Goal: Information Seeking & Learning: Check status

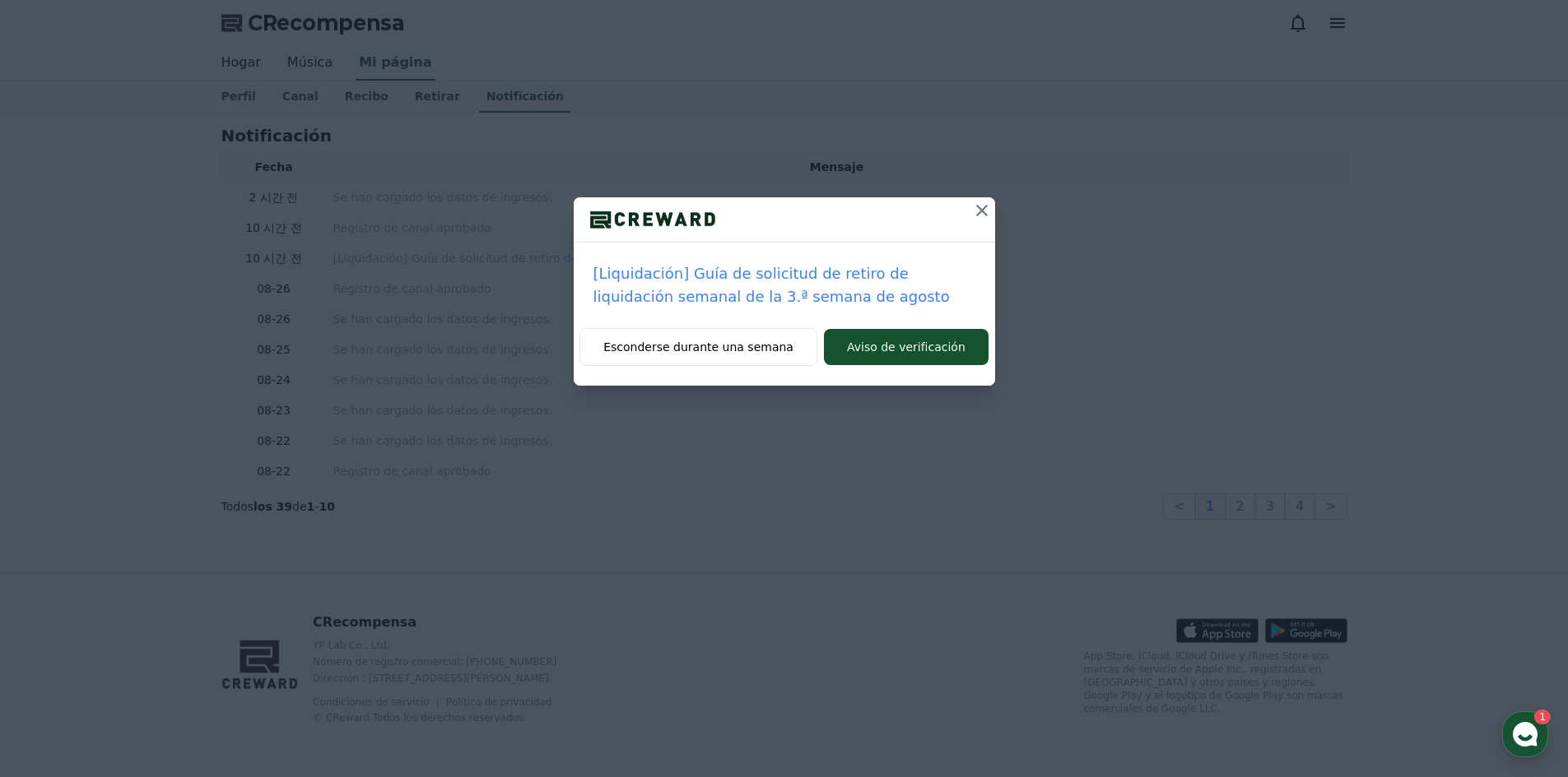
click at [987, 210] on icon at bounding box center [982, 210] width 20 height 20
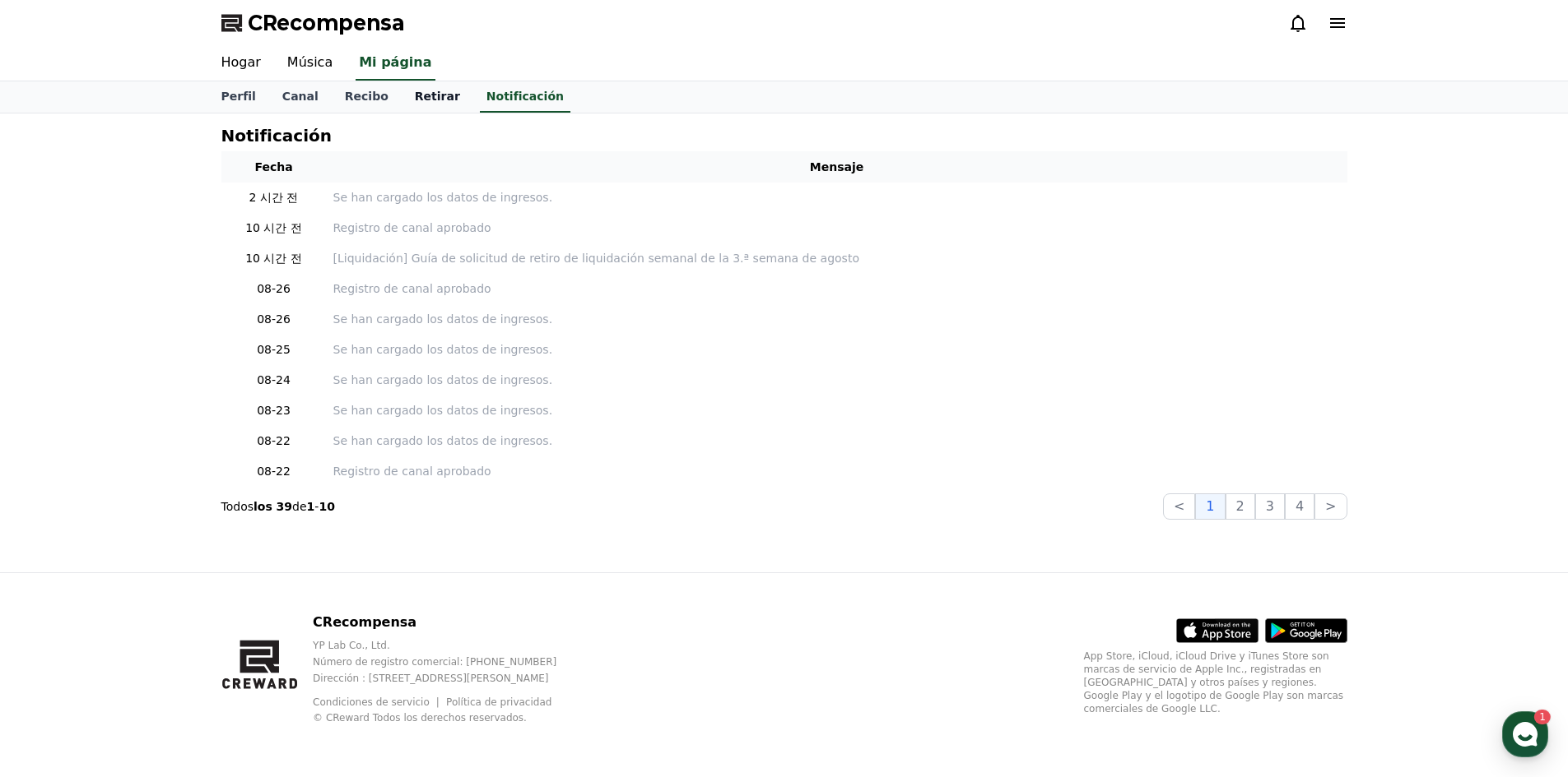
click at [402, 93] on link "Retirar" at bounding box center [438, 96] width 72 height 31
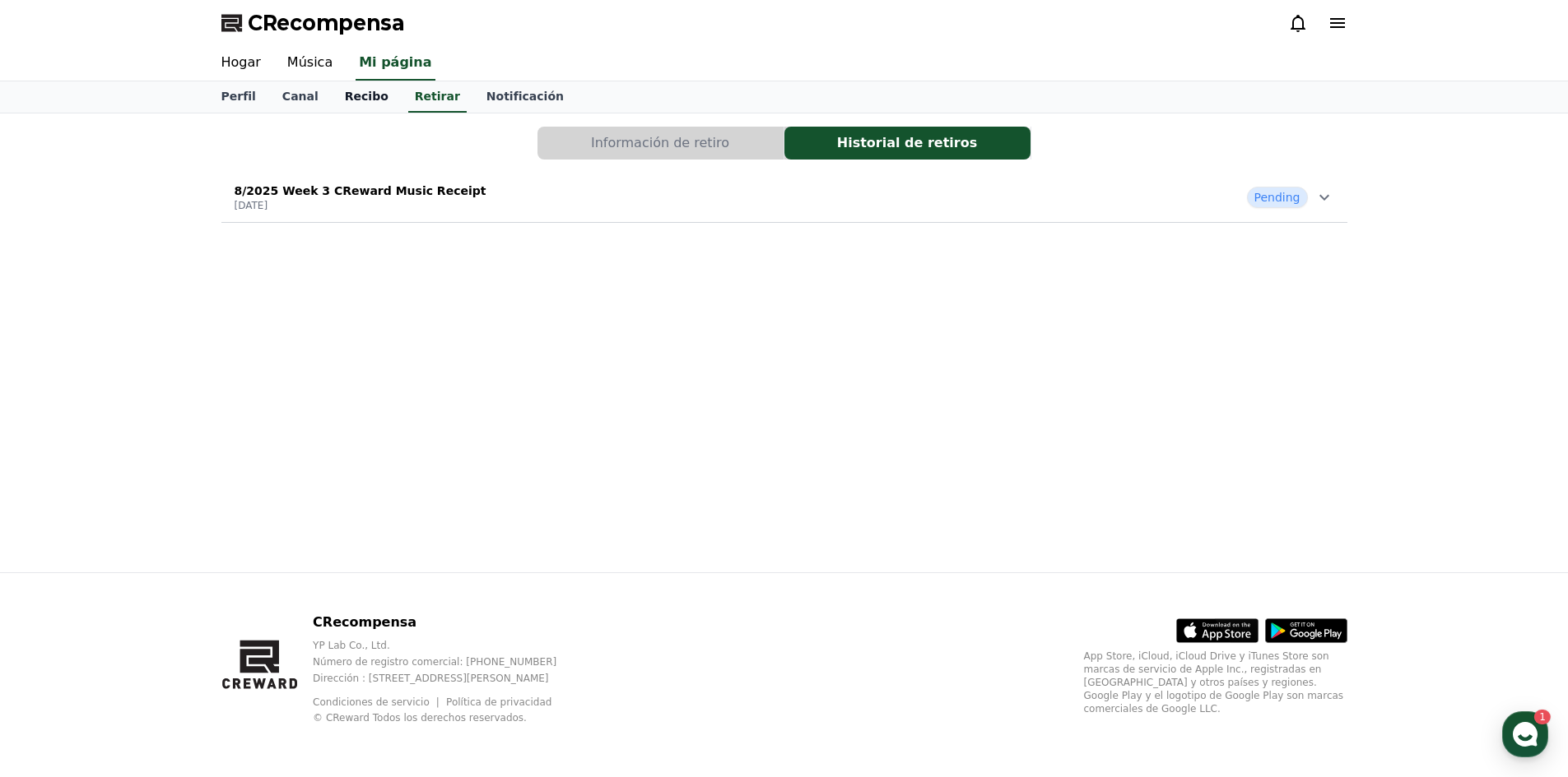
click at [363, 101] on font "Recibo" at bounding box center [367, 96] width 44 height 13
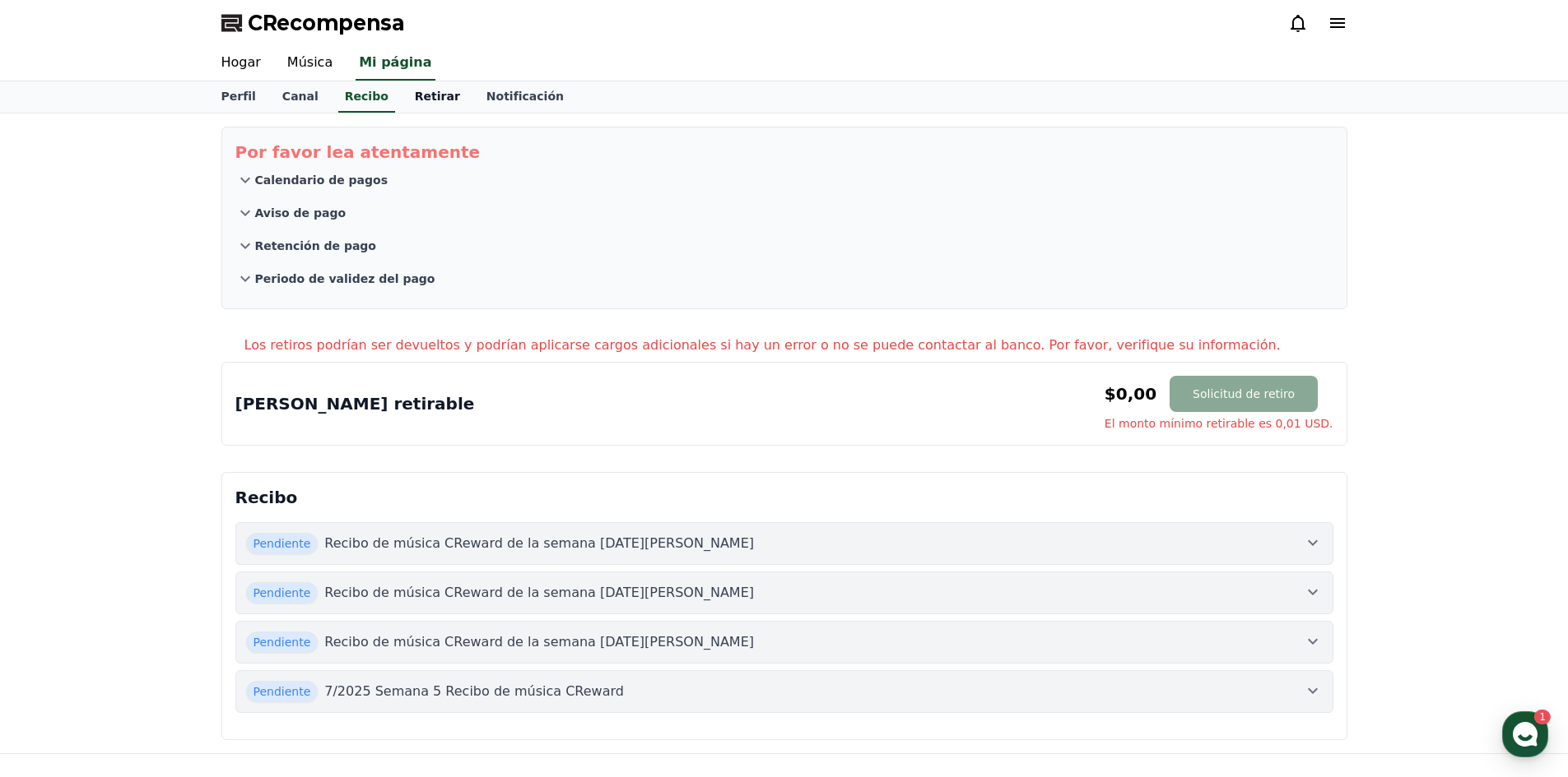
click at [402, 93] on link "Retirar" at bounding box center [438, 96] width 72 height 31
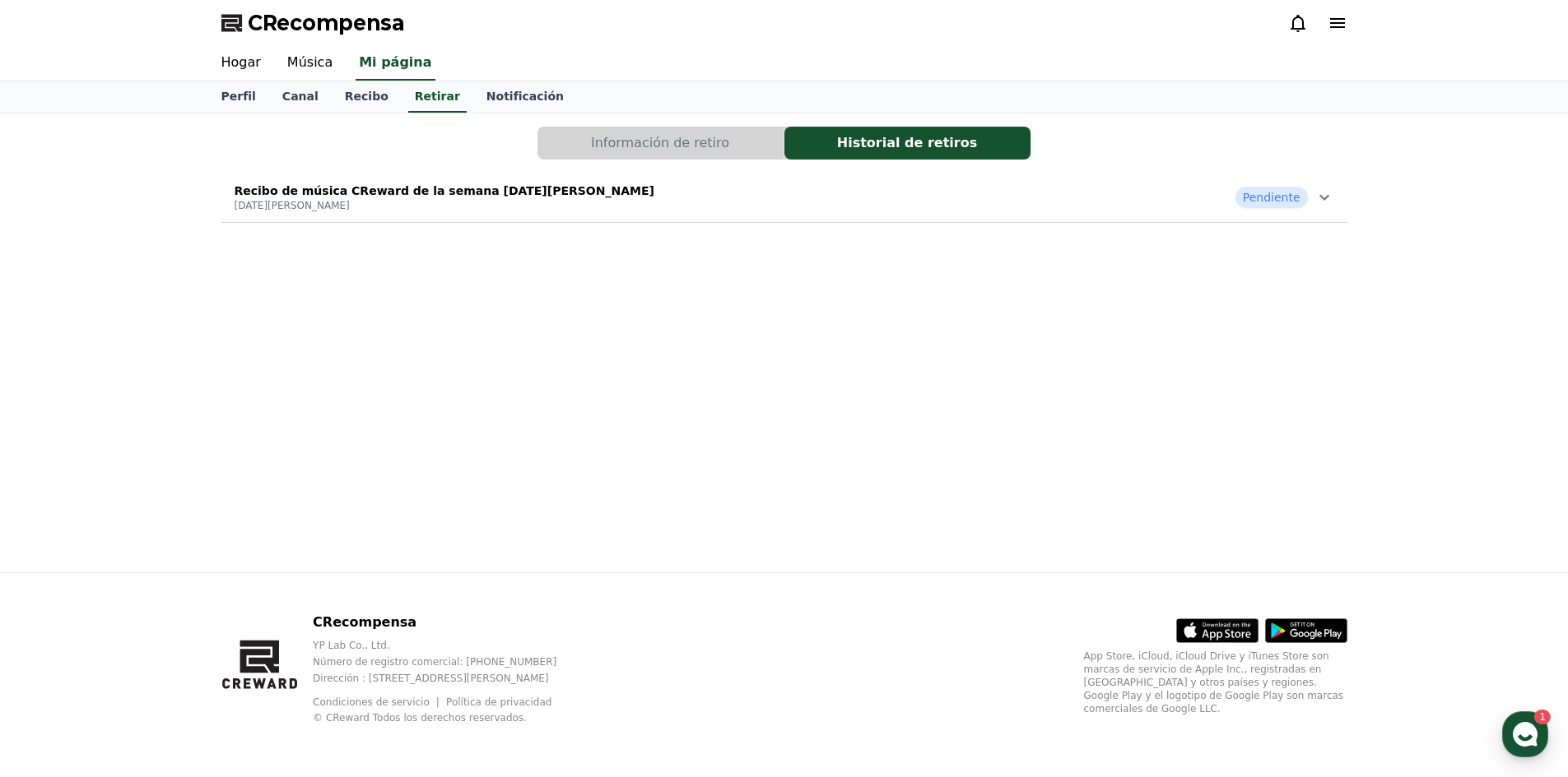
click at [683, 218] on div "Recibo de música CReward de la semana 3 de agosto de 2025 27 de agosto de 2025 …" at bounding box center [784, 197] width 1126 height 43
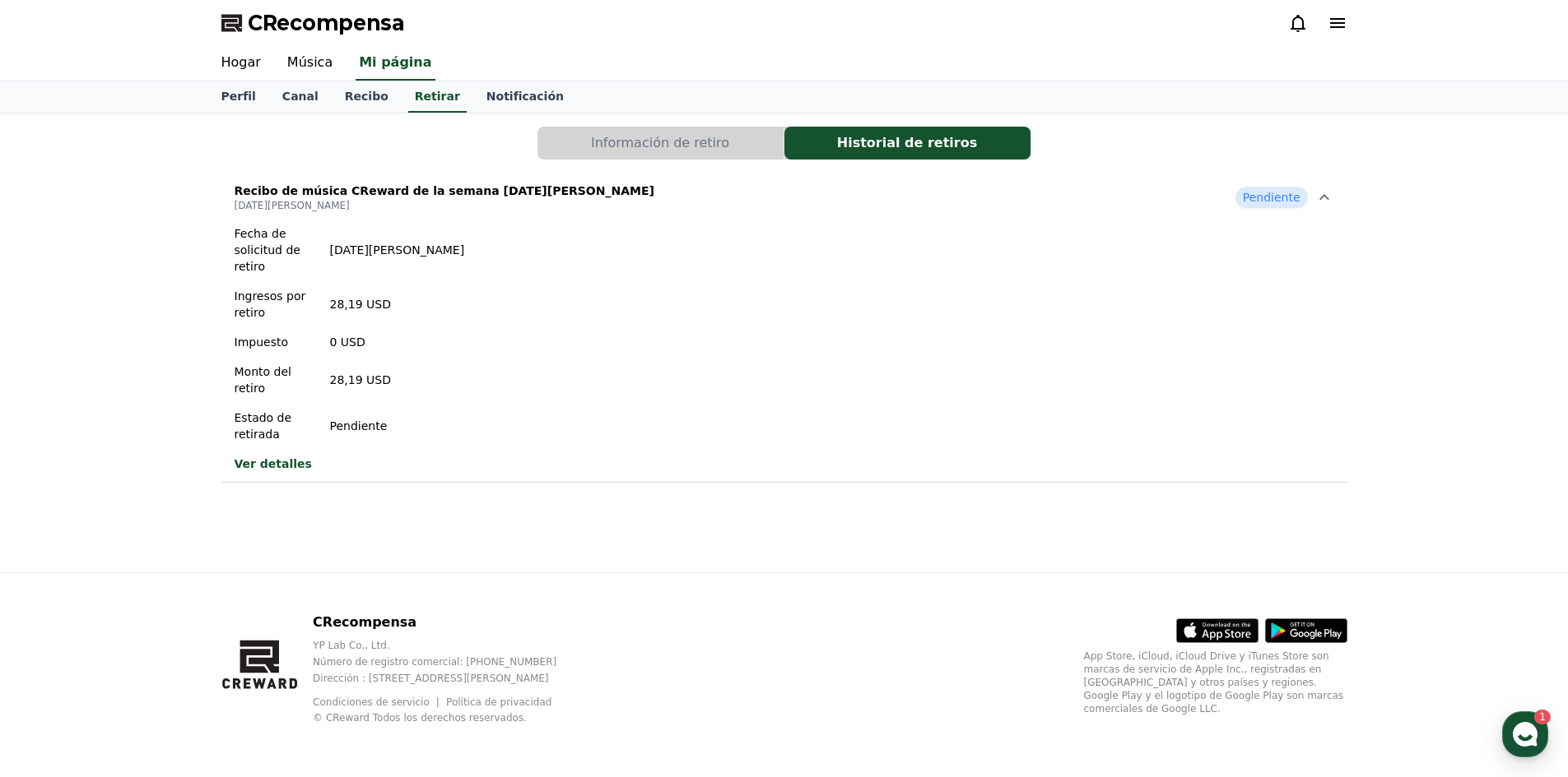
click at [263, 464] on font "Ver detalles" at bounding box center [273, 464] width 78 height 13
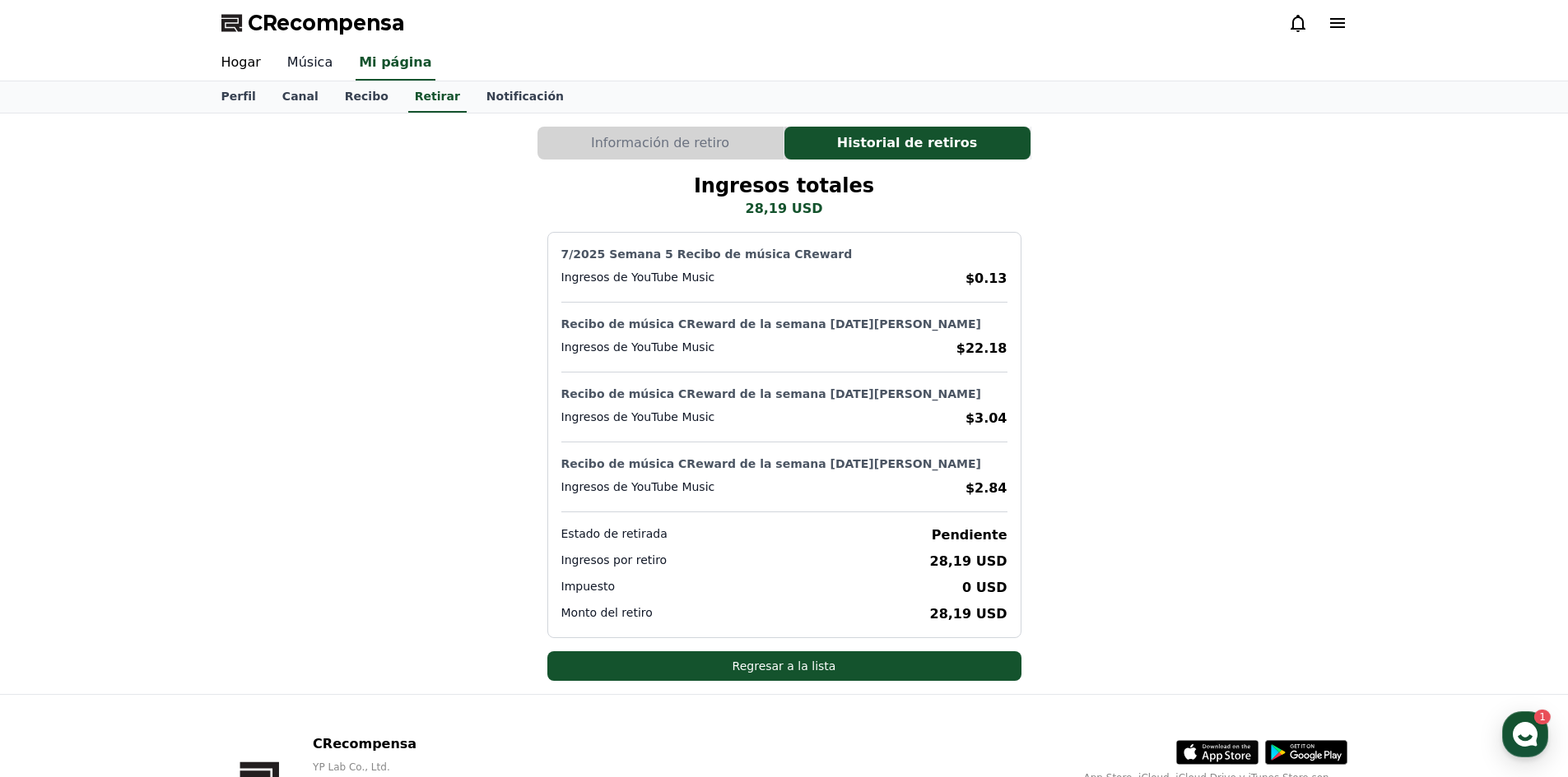
click at [291, 59] on font "Música" at bounding box center [310, 61] width 45 height 16
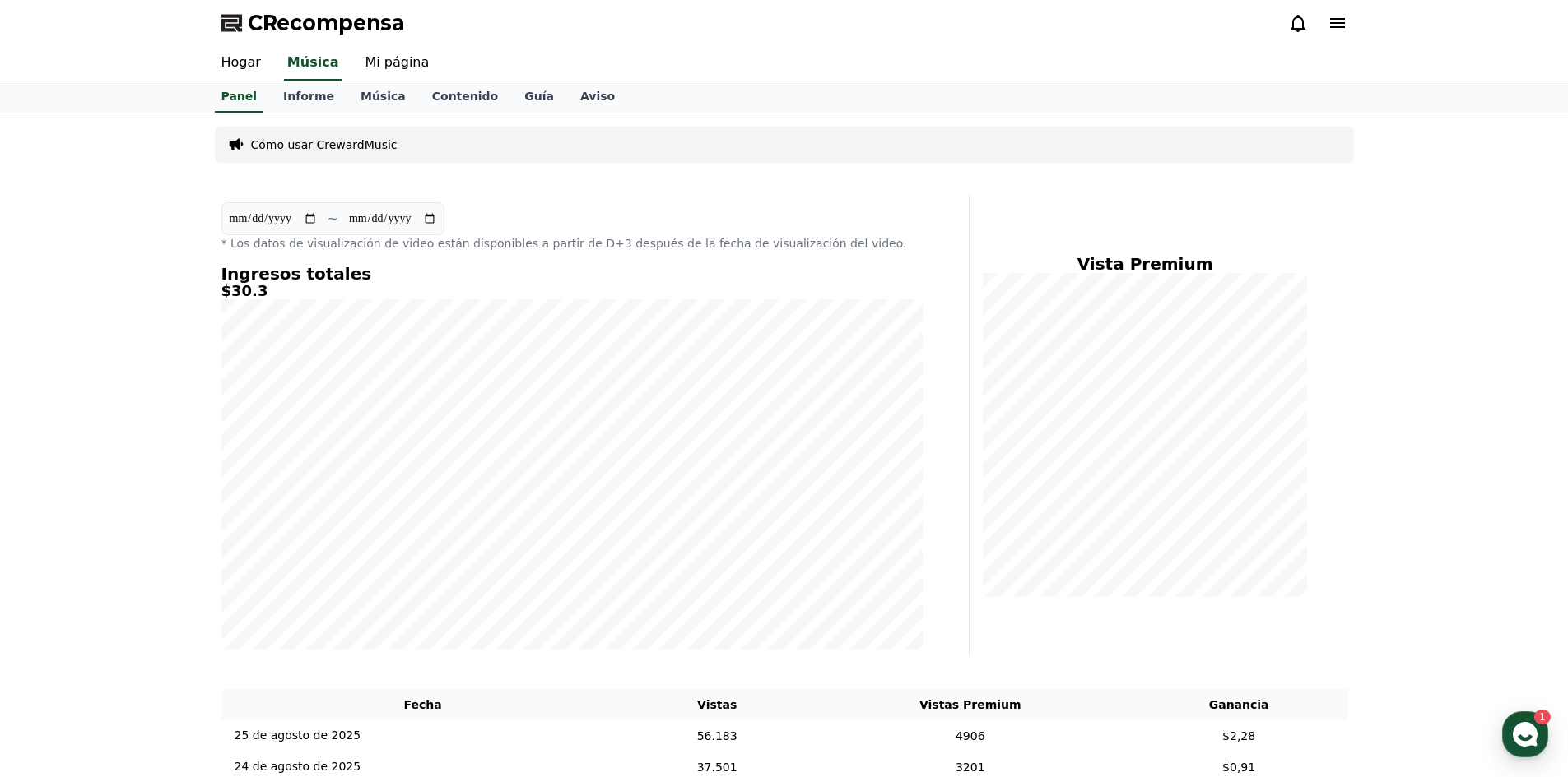
click at [206, 416] on div "**********" at bounding box center [784, 778] width 1568 height 1329
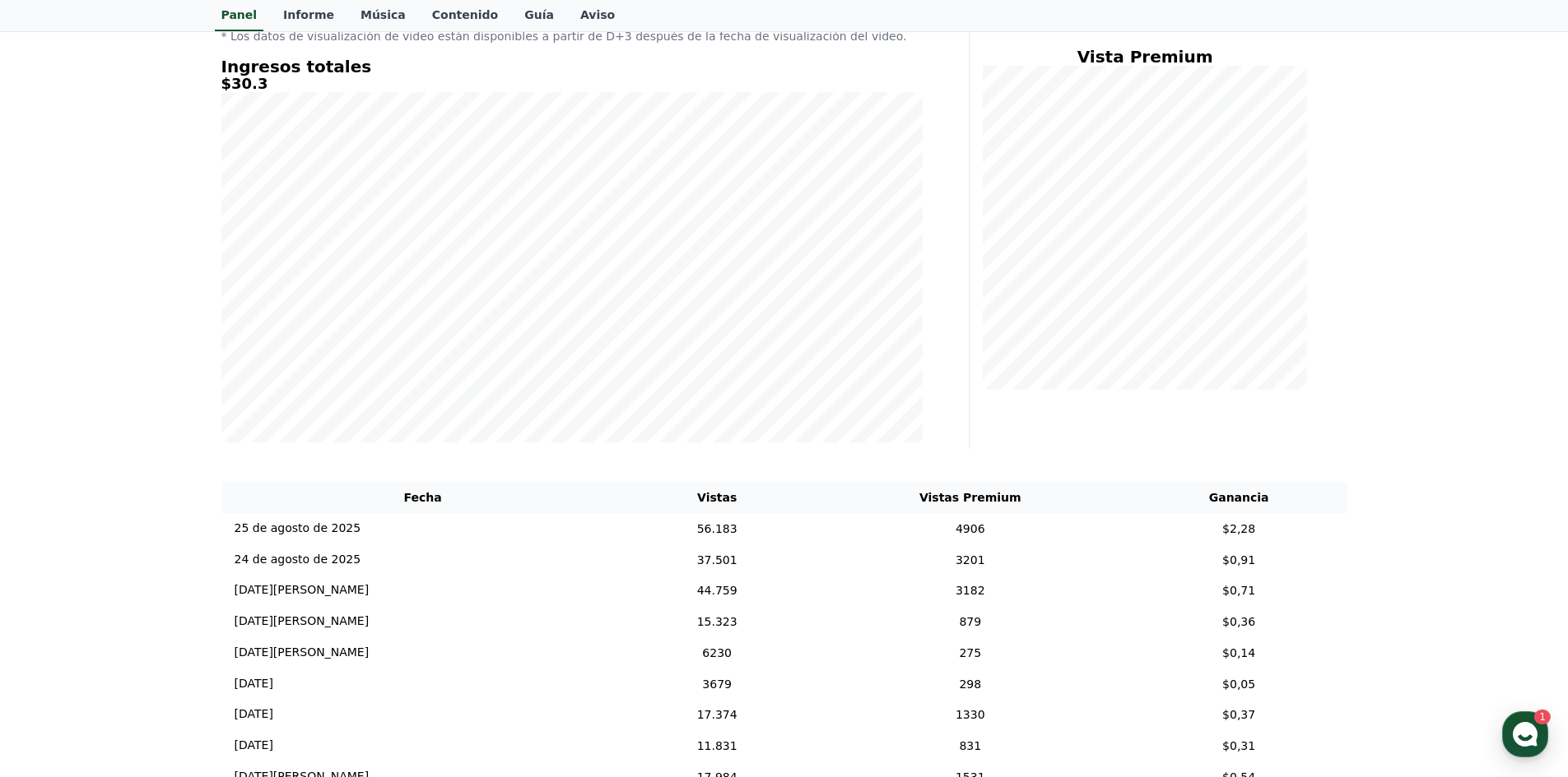
scroll to position [247, 0]
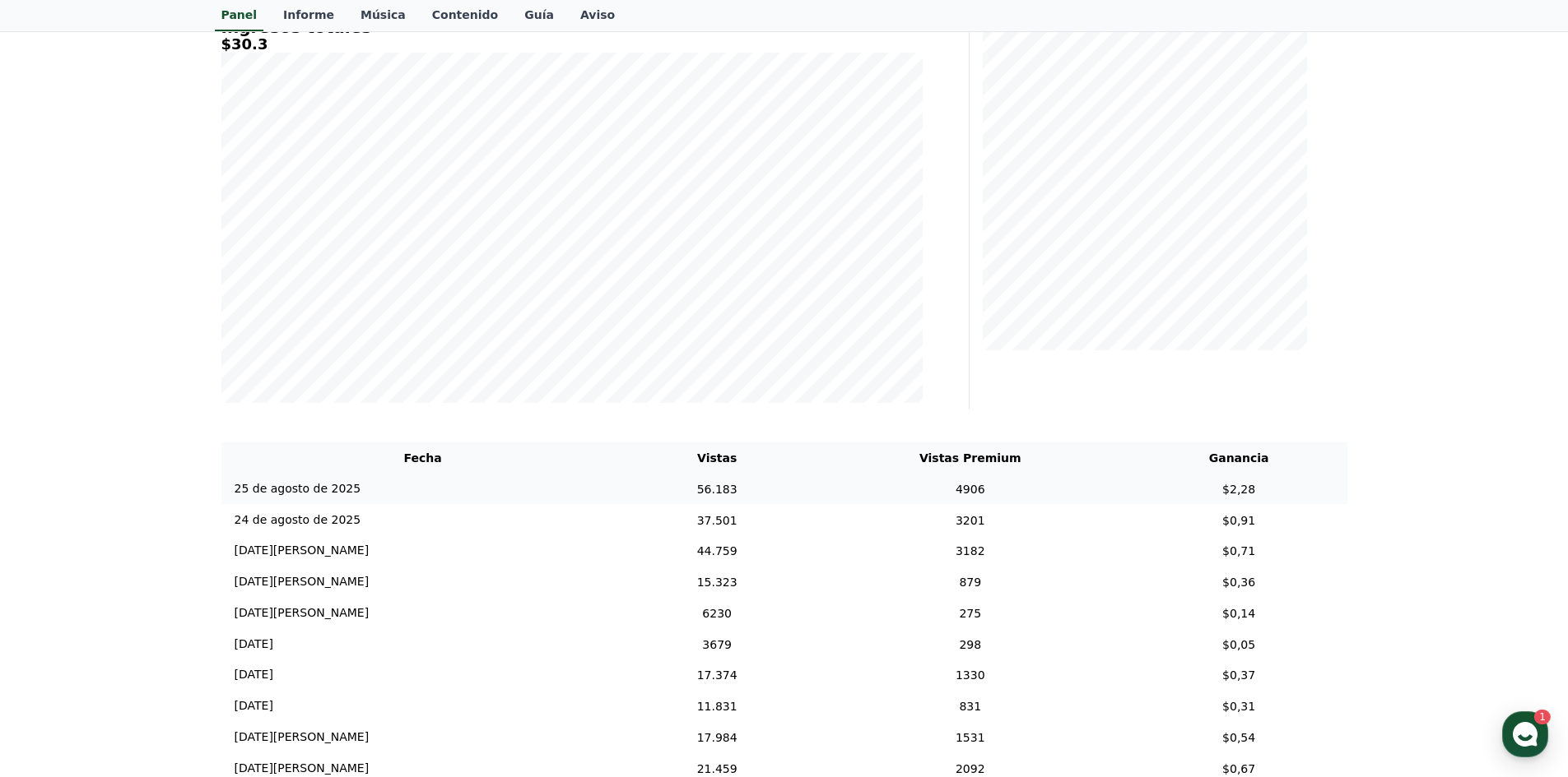
drag, startPoint x: 625, startPoint y: 466, endPoint x: 1253, endPoint y: 498, distance: 628.8
copy table "Vistas Vistas Premium Ganancia 25 de agosto de 2025 25/08 56.183 4906 $2,28"
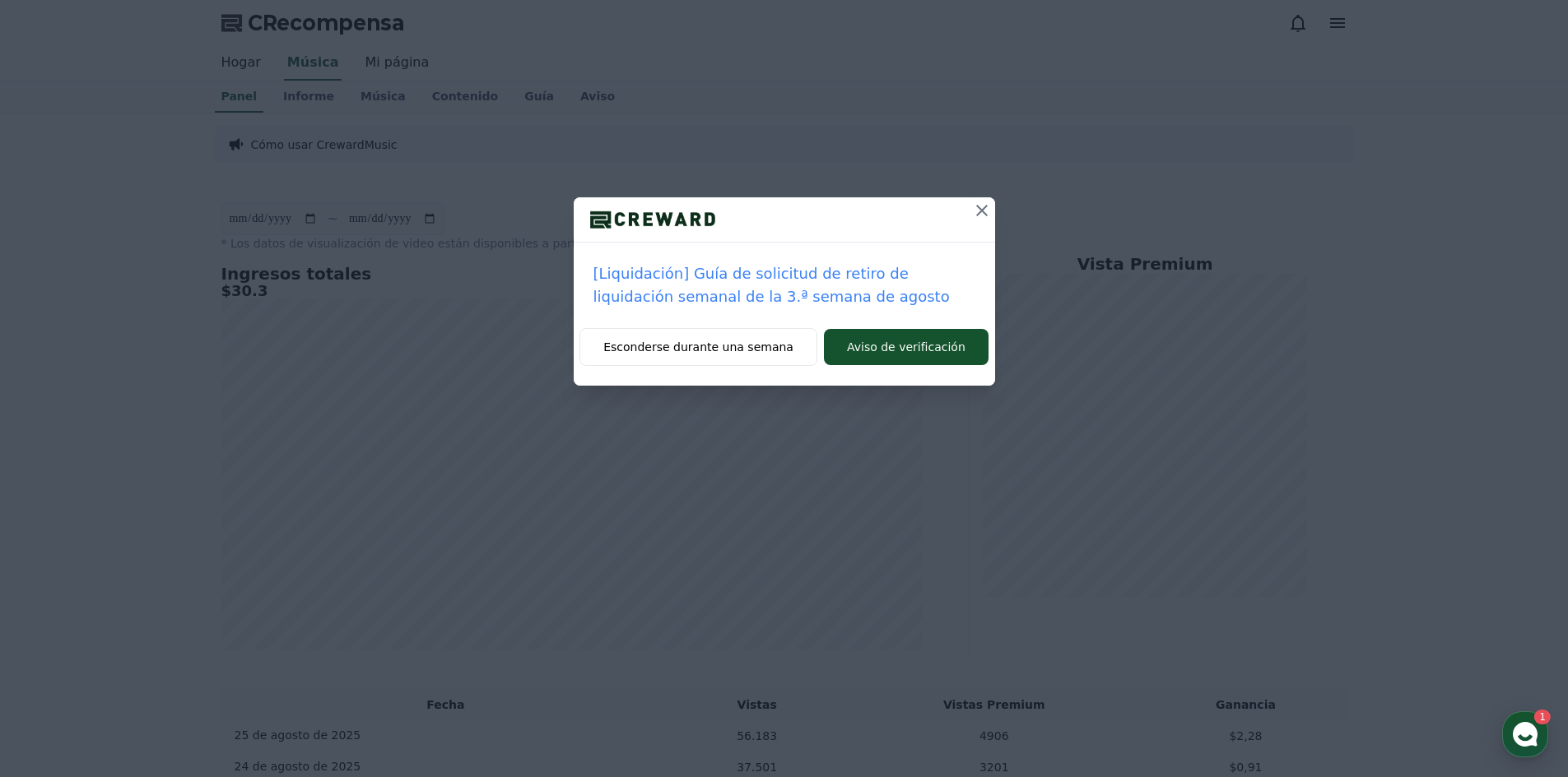
click at [979, 216] on icon at bounding box center [982, 210] width 20 height 20
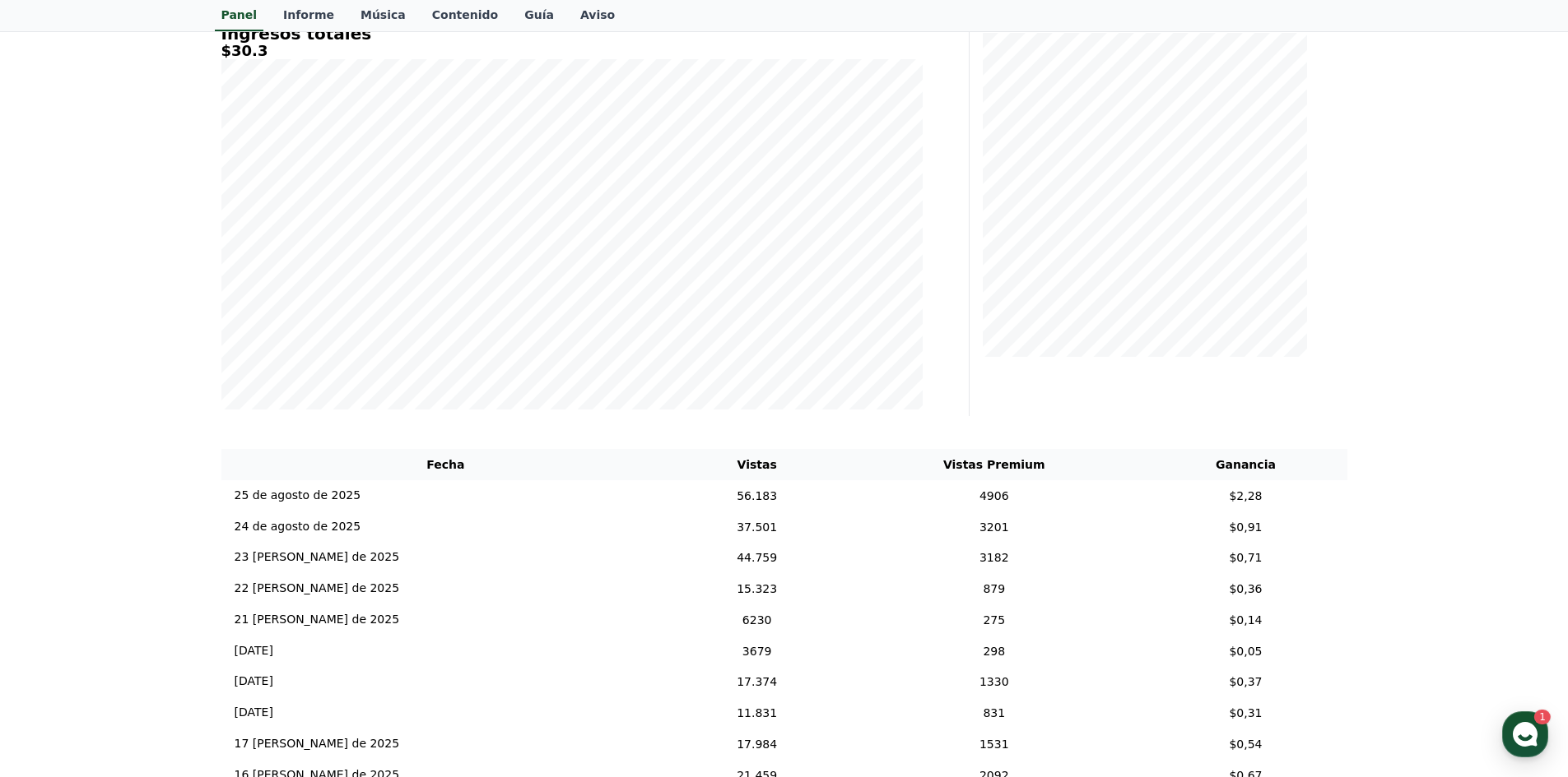
scroll to position [247, 0]
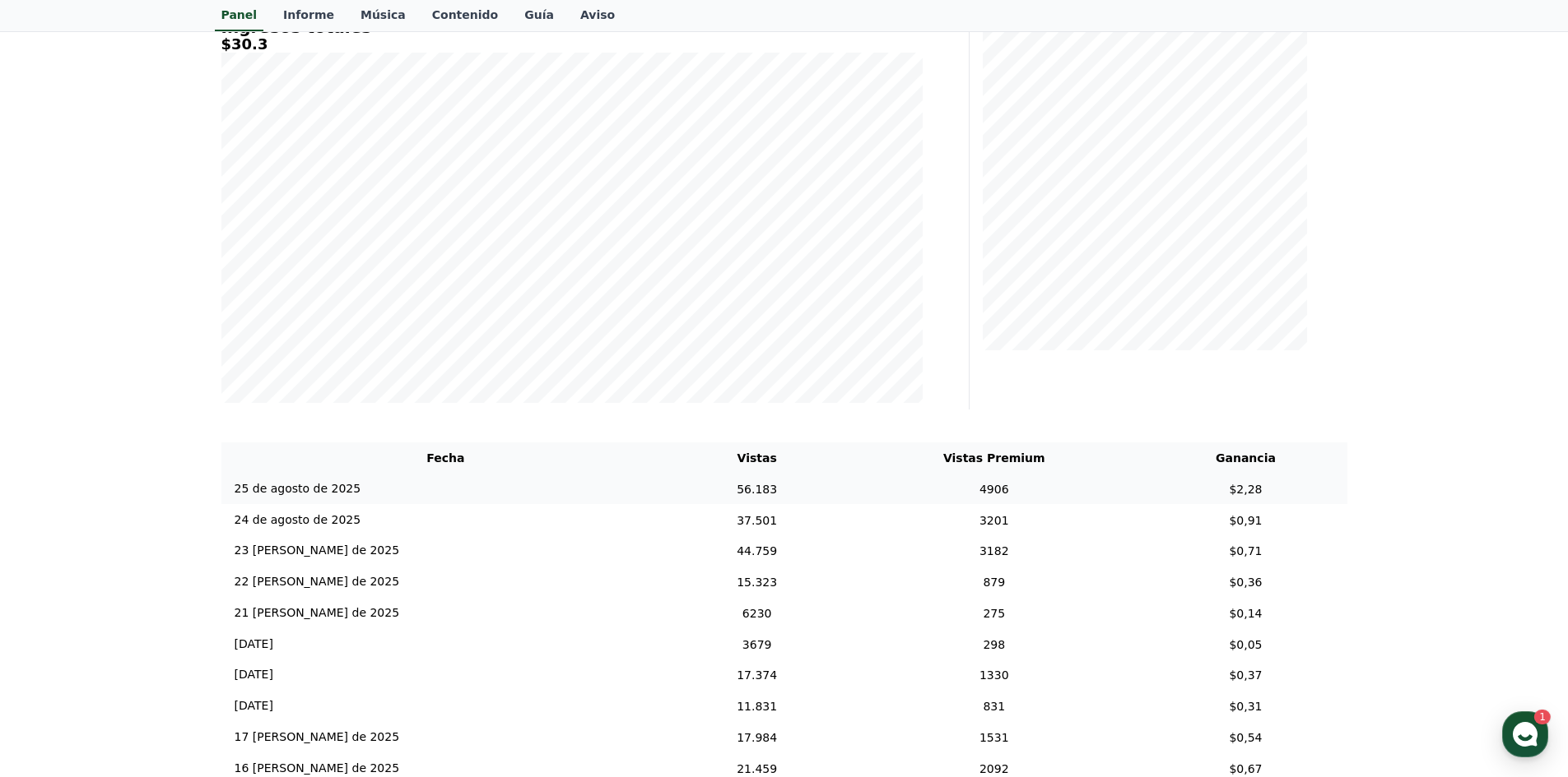
click at [1239, 501] on td "$2,28" at bounding box center [1246, 489] width 202 height 31
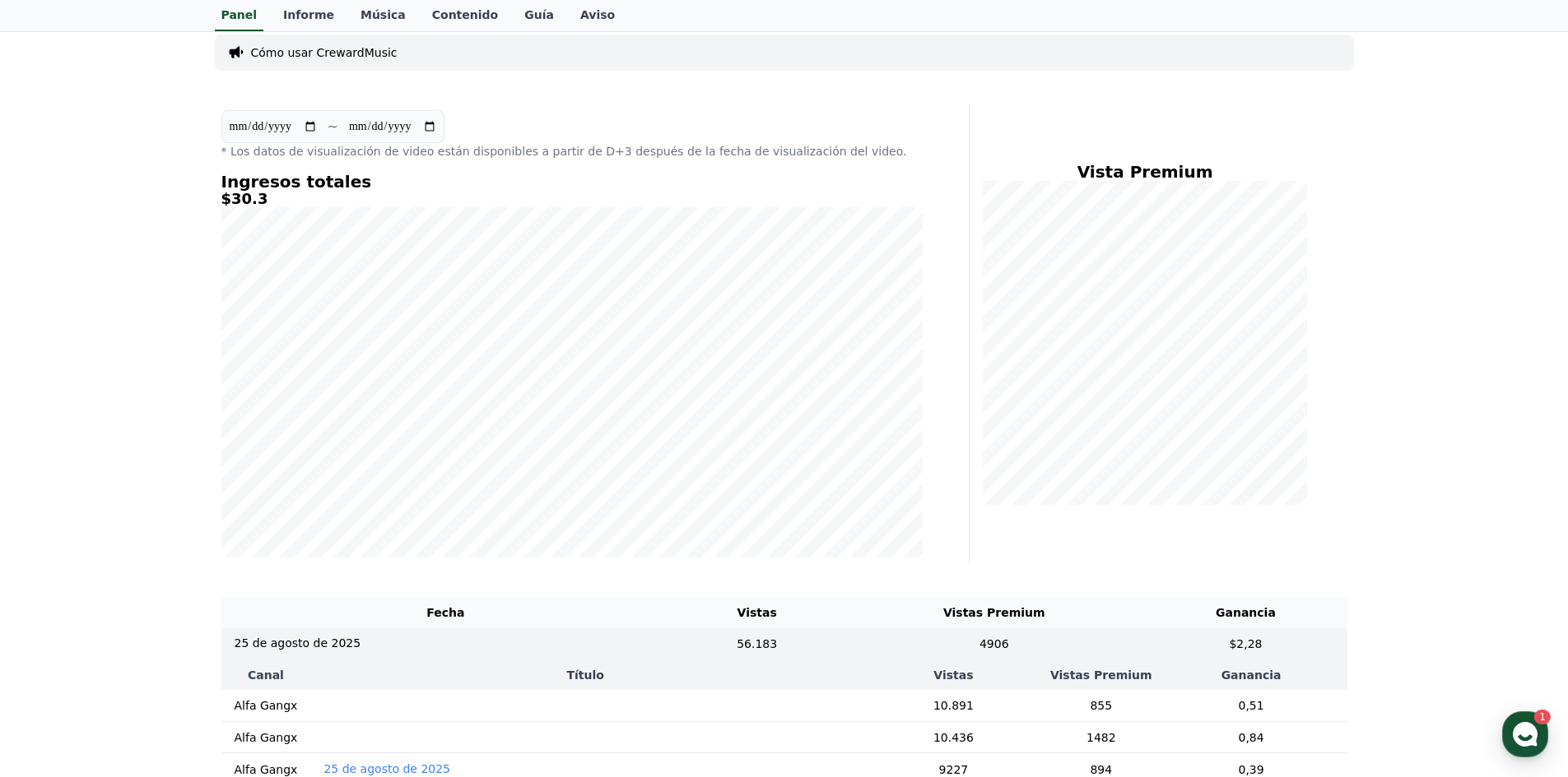
scroll to position [82, 0]
